Goal: Task Accomplishment & Management: Use online tool/utility

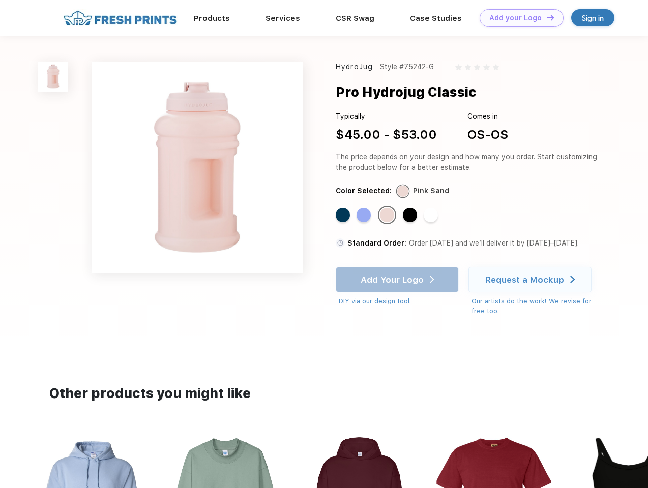
click at [518, 18] on link "Add your Logo Design Tool" at bounding box center [522, 18] width 84 height 18
click at [0, 0] on div "Design Tool" at bounding box center [0, 0] width 0 height 0
click at [546, 17] on link "Add your Logo Design Tool" at bounding box center [522, 18] width 84 height 18
click at [53, 76] on img at bounding box center [53, 77] width 30 height 30
click at [344, 216] on div "Standard Color" at bounding box center [343, 215] width 14 height 14
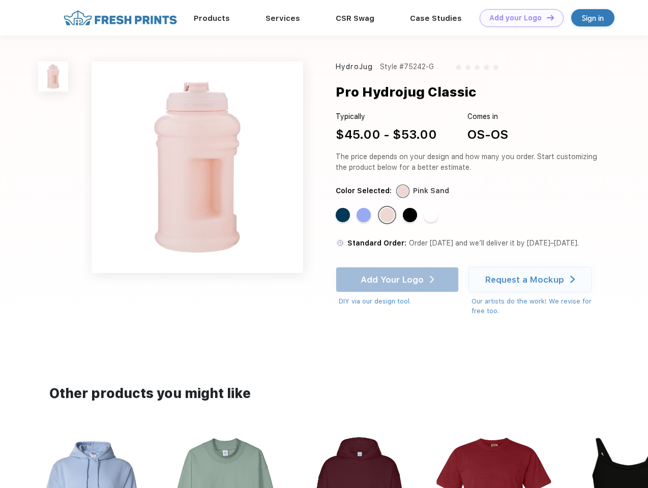
click at [365, 216] on div "Standard Color" at bounding box center [364, 215] width 14 height 14
click at [388, 216] on div "Standard Color" at bounding box center [387, 215] width 14 height 14
click at [411, 216] on div "Standard Color" at bounding box center [410, 215] width 14 height 14
click at [432, 216] on div "Standard Color" at bounding box center [431, 215] width 14 height 14
click at [398, 280] on div "Add Your Logo DIY via our design tool. Ah shoot! This product isn't up in our d…" at bounding box center [397, 287] width 123 height 40
